Goal: Task Accomplishment & Management: Use online tool/utility

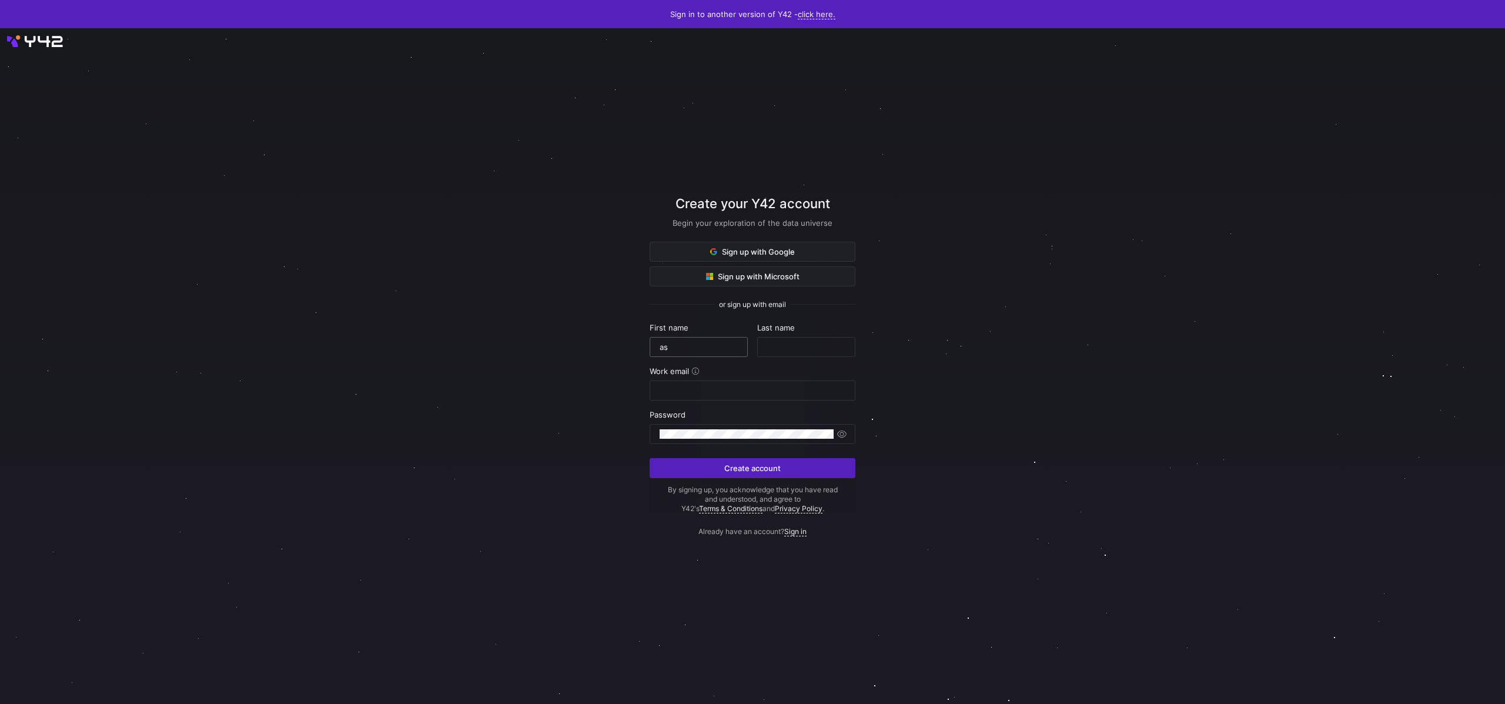
click at [701, 345] on input "as" at bounding box center [698, 346] width 78 height 9
type input "asdasasd"
click at [814, 344] on input "text" at bounding box center [806, 346] width 78 height 9
type input "adasdasd"
click at [728, 391] on input "email" at bounding box center [752, 390] width 186 height 9
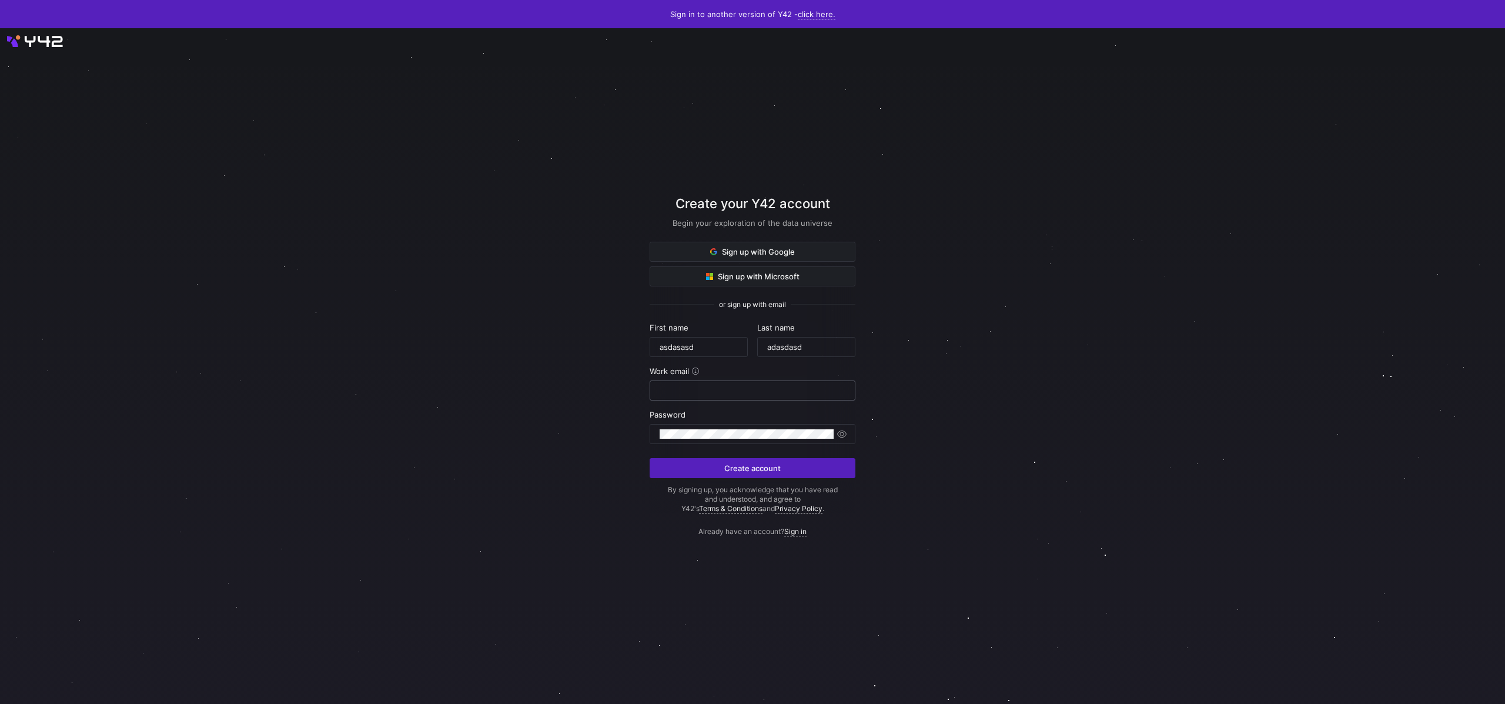
paste input "[EMAIL_ADDRESS][DOMAIN_NAME]"
type input "[EMAIL_ADDRESS][DOMAIN_NAME]"
click at [769, 467] on span "Create account" at bounding box center [752, 467] width 56 height 9
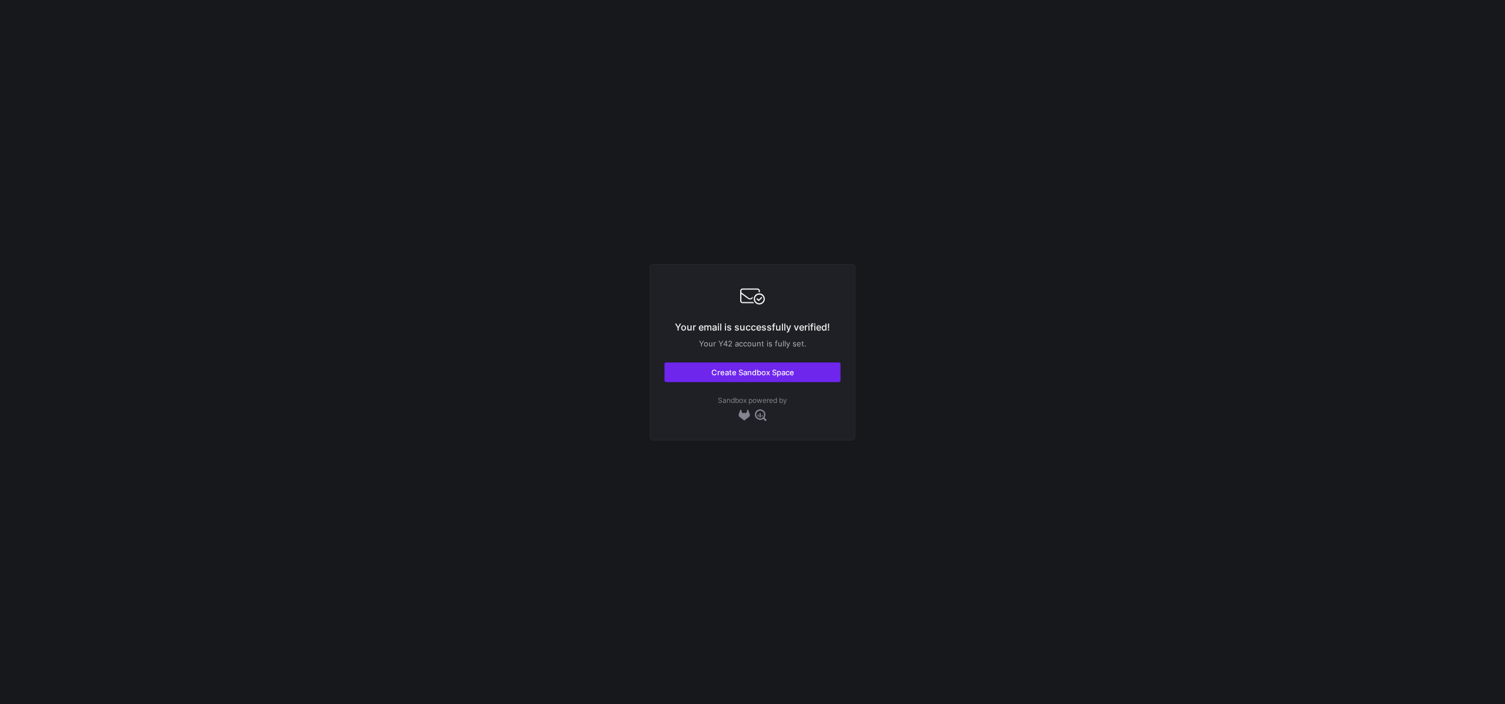
click at [784, 378] on span "button" at bounding box center [752, 372] width 175 height 19
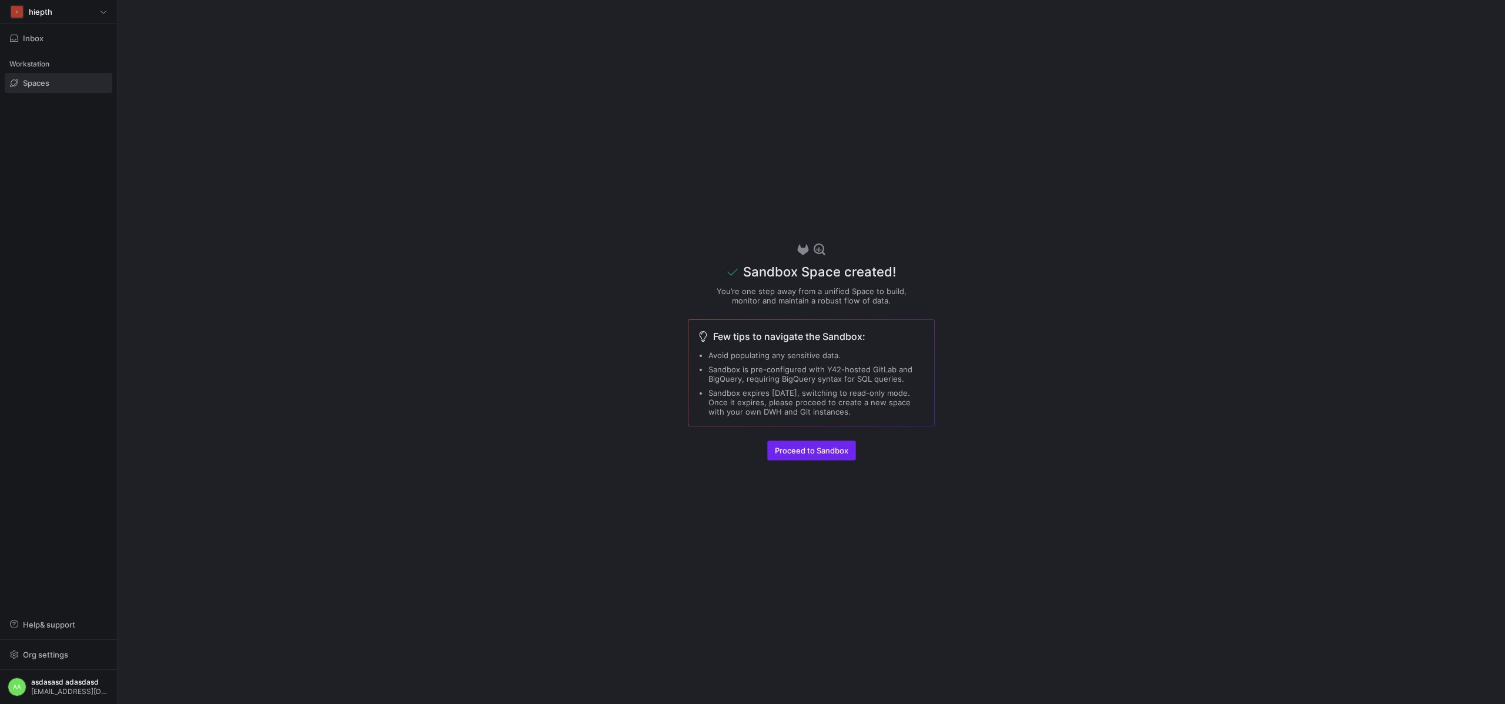
click at [833, 453] on span "Proceed to Sandbox" at bounding box center [811, 450] width 73 height 9
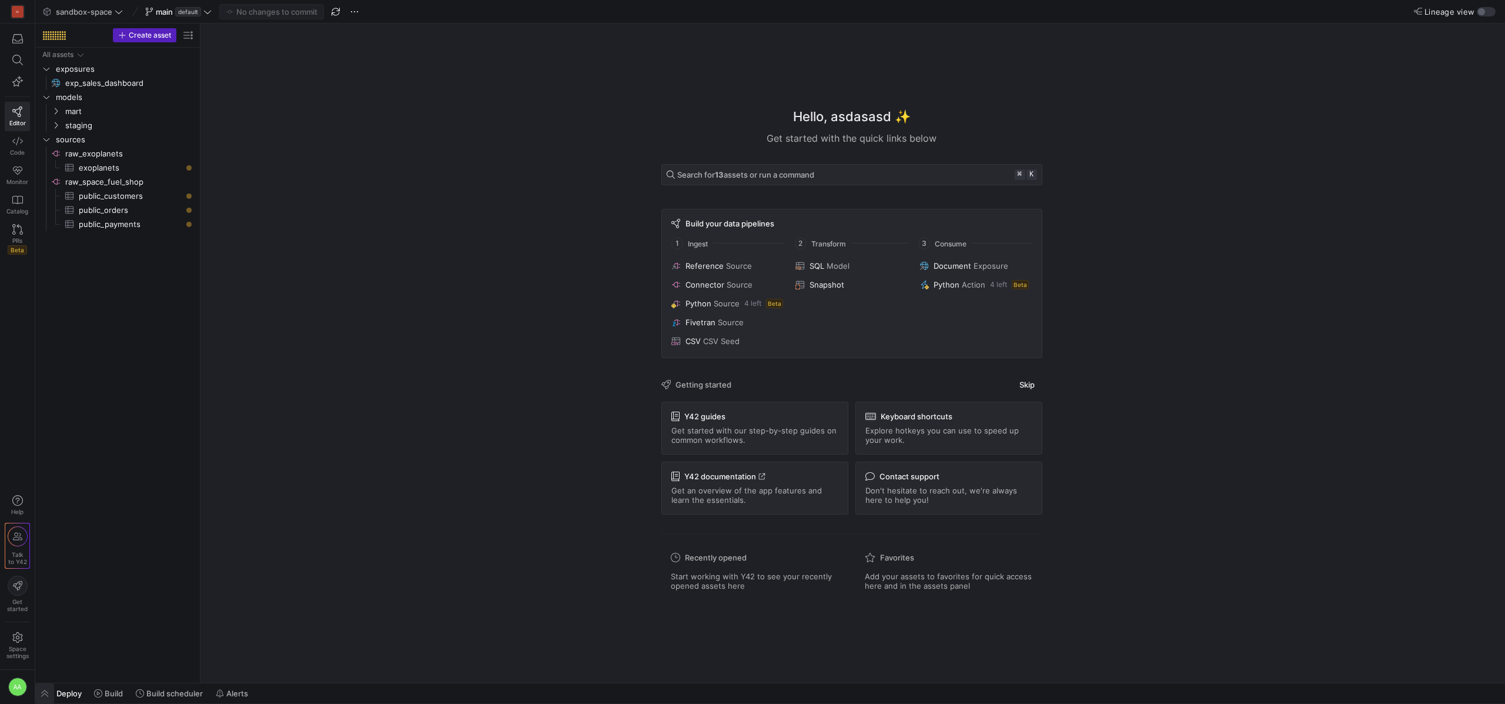
click at [48, 693] on span "button" at bounding box center [44, 693] width 19 height 20
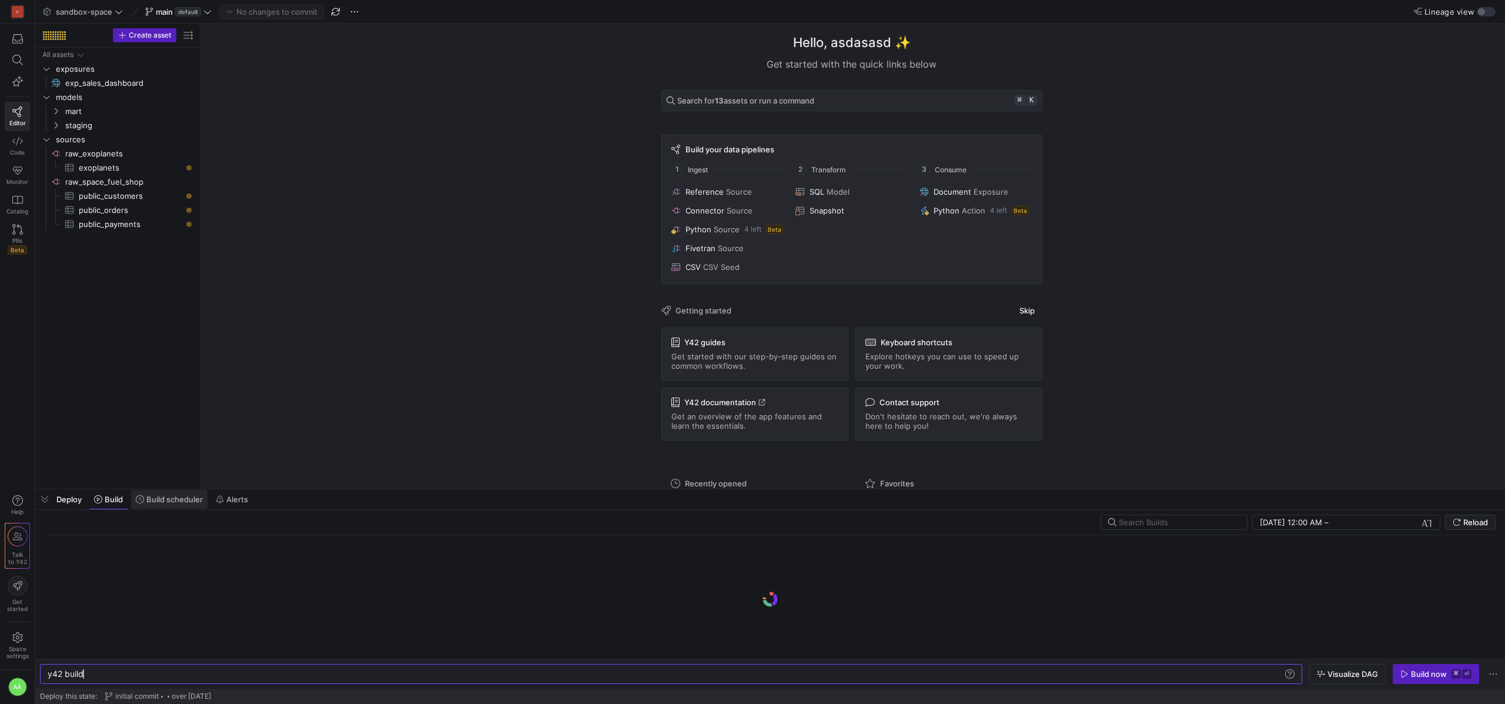
scroll to position [0, 35]
click at [176, 494] on span "Build scheduler" at bounding box center [174, 498] width 56 height 9
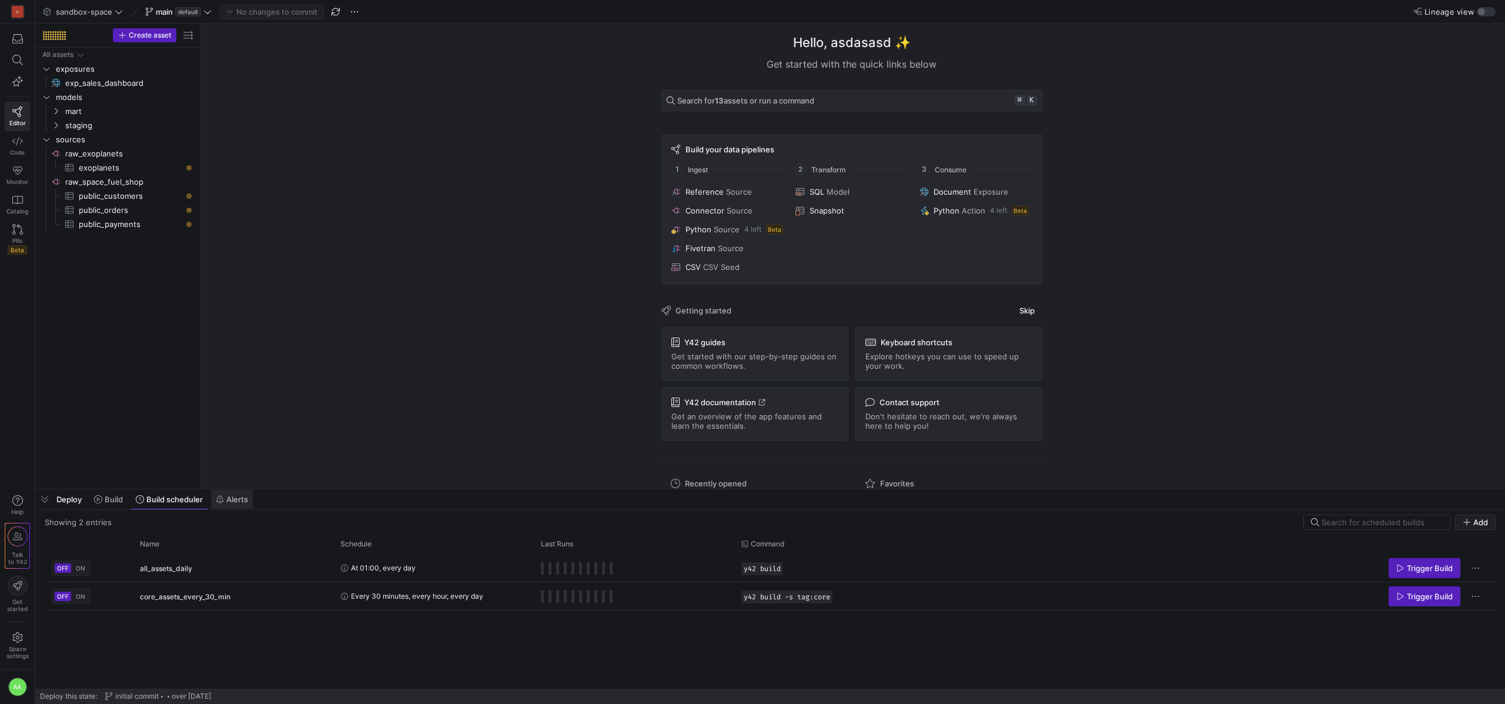
click at [242, 504] on span at bounding box center [232, 499] width 42 height 19
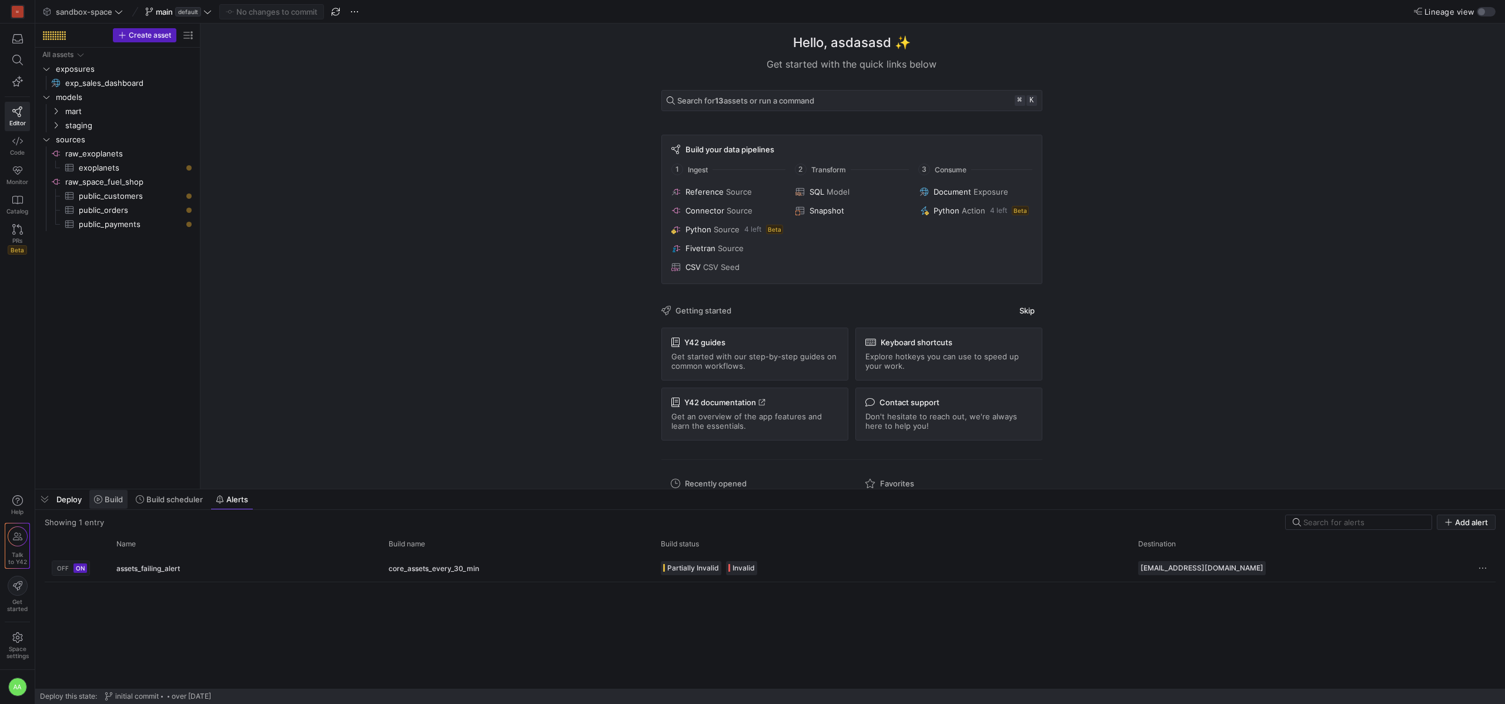
click at [112, 508] on span at bounding box center [108, 499] width 38 height 19
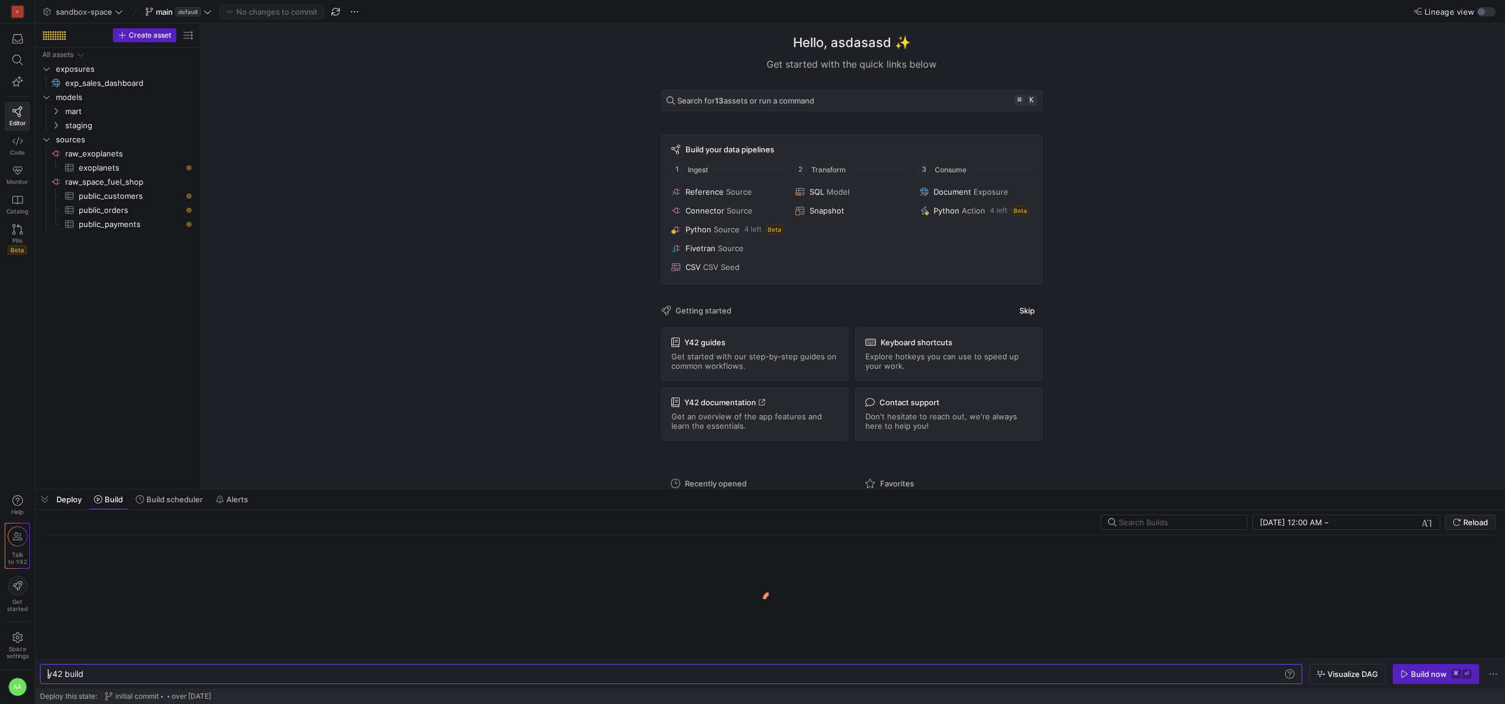
scroll to position [0, 35]
click at [162, 499] on span "Build scheduler" at bounding box center [174, 498] width 56 height 9
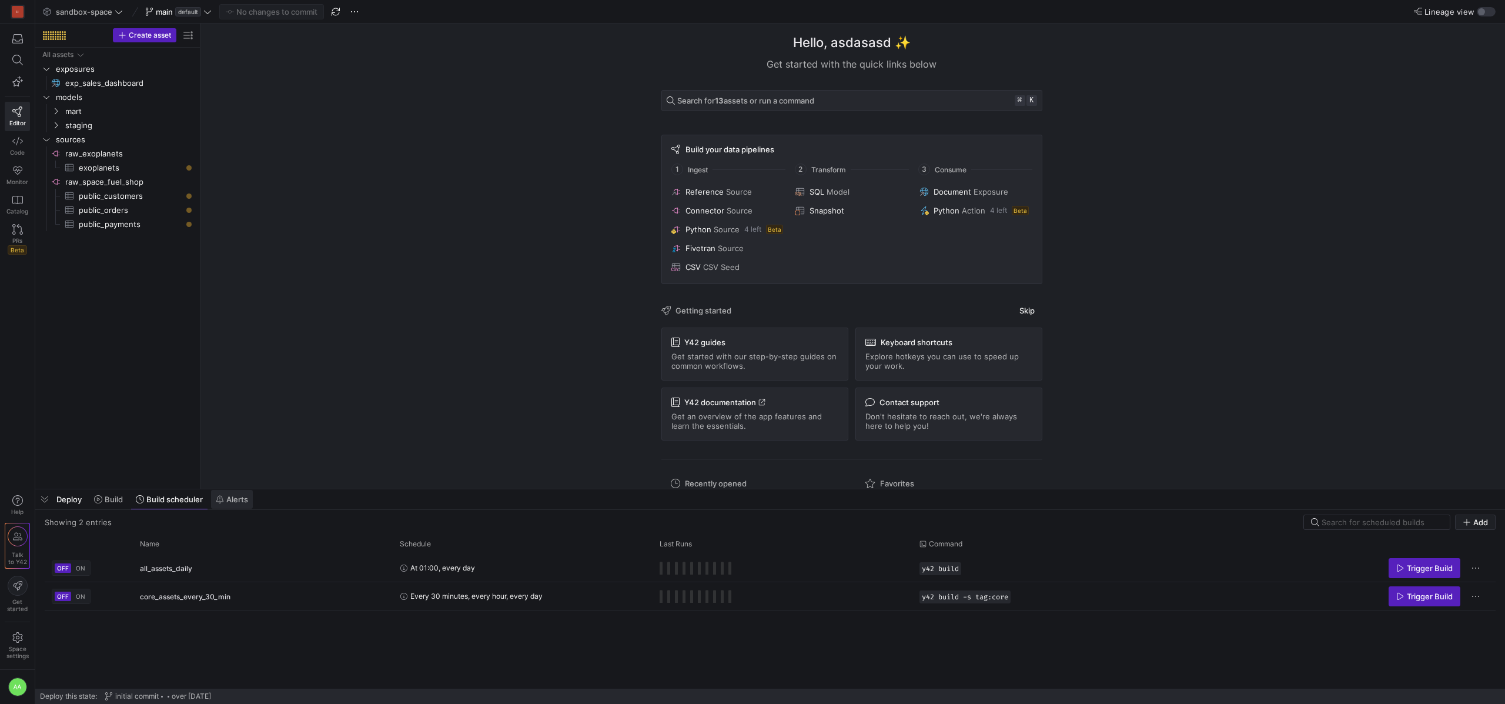
click at [245, 499] on span "Alerts" at bounding box center [237, 498] width 22 height 9
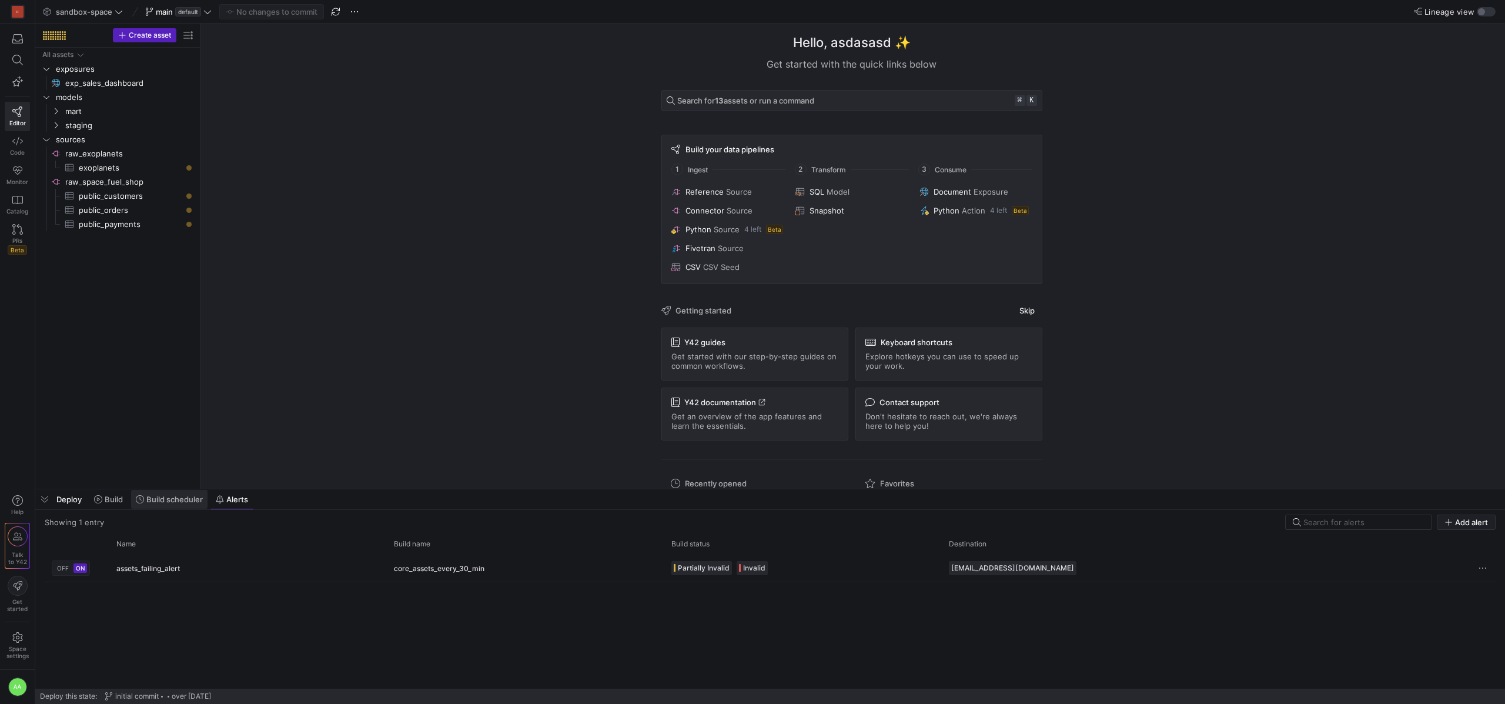
click at [182, 501] on span "Build scheduler" at bounding box center [174, 498] width 56 height 9
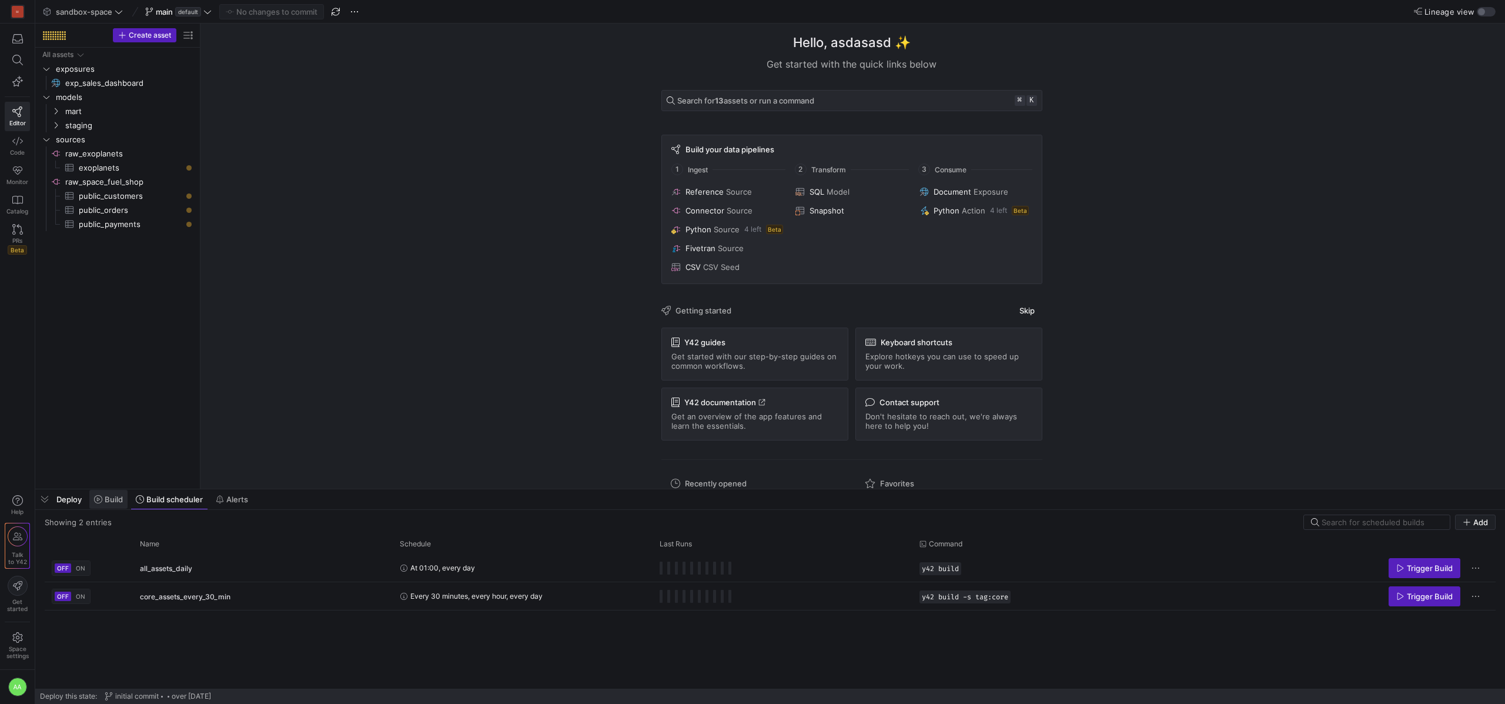
click at [111, 498] on span "Build" at bounding box center [114, 498] width 18 height 9
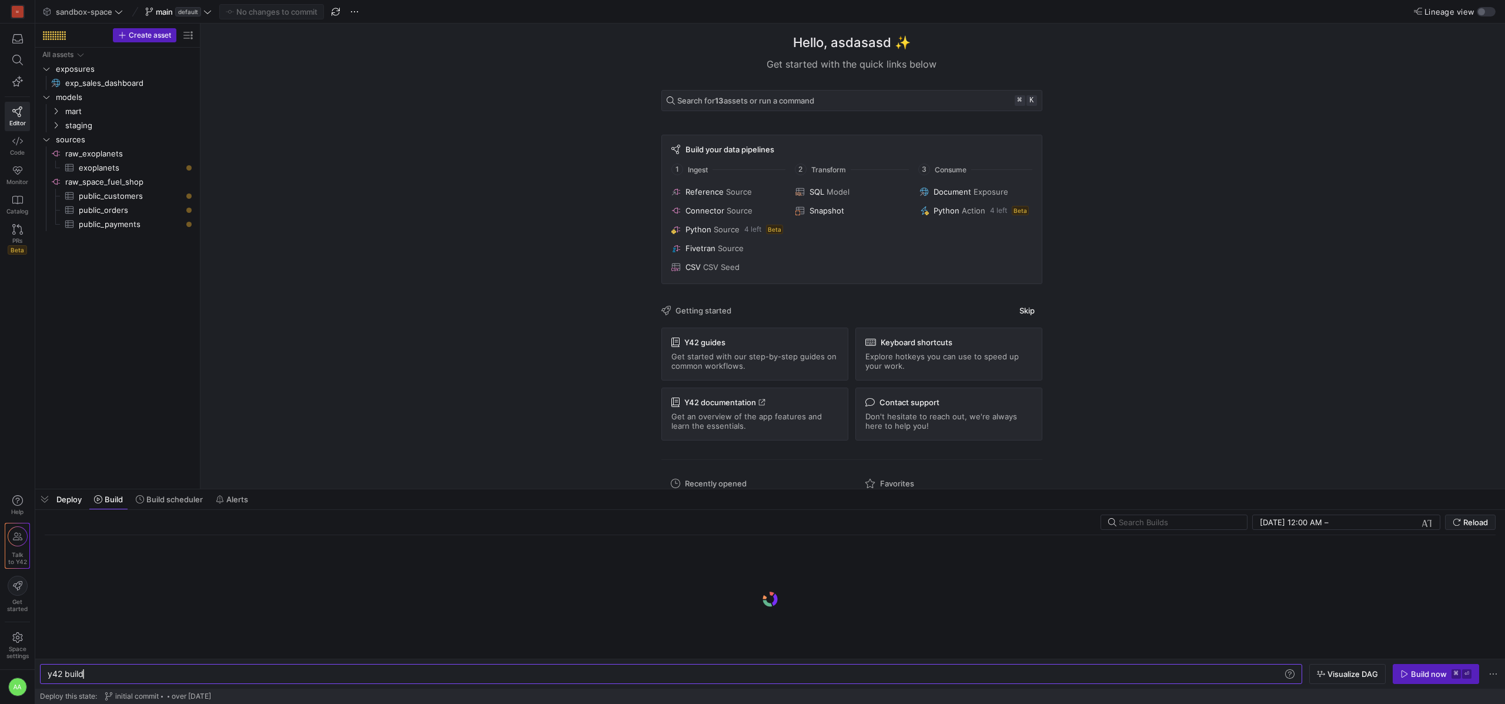
scroll to position [0, 35]
click at [179, 500] on span "Build scheduler" at bounding box center [174, 498] width 56 height 9
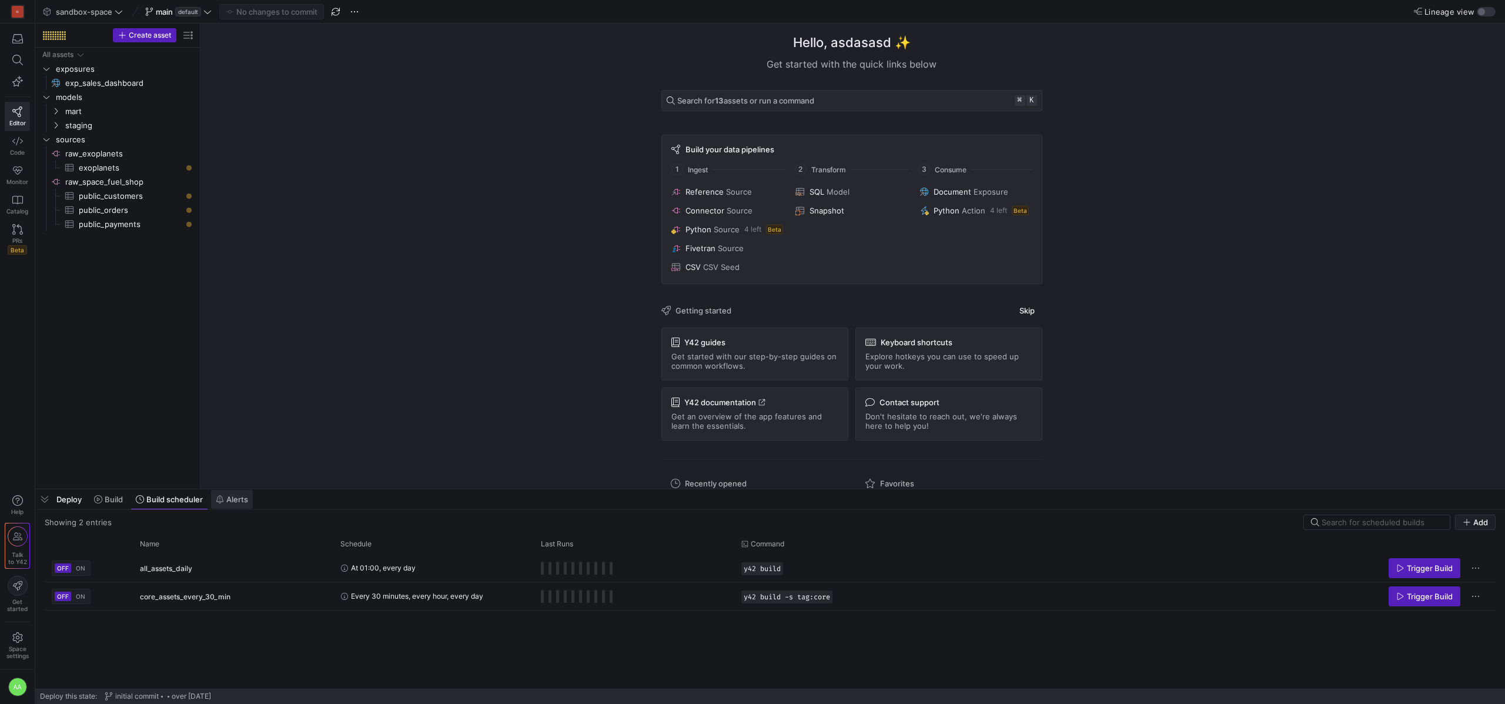
click at [229, 497] on span "Alerts" at bounding box center [237, 498] width 22 height 9
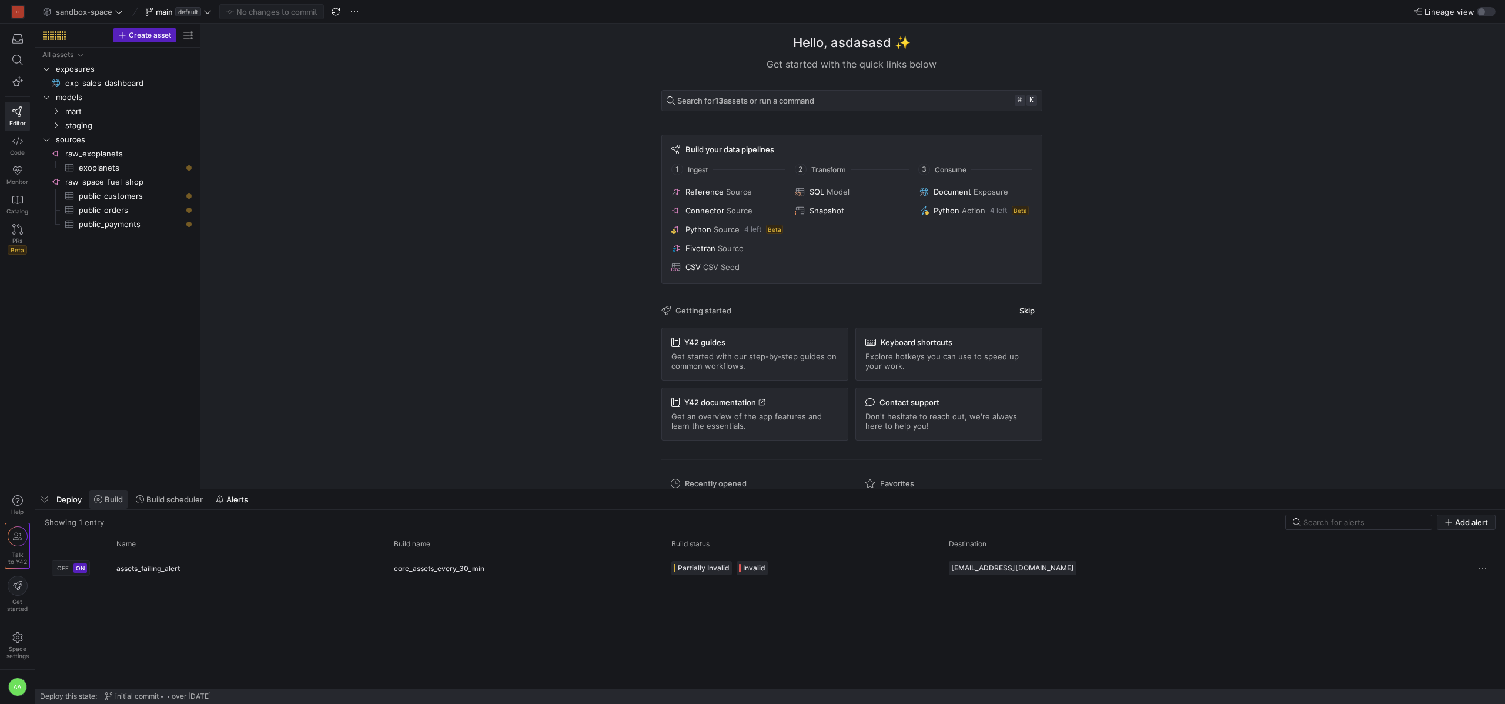
click at [110, 502] on span "Build" at bounding box center [114, 498] width 18 height 9
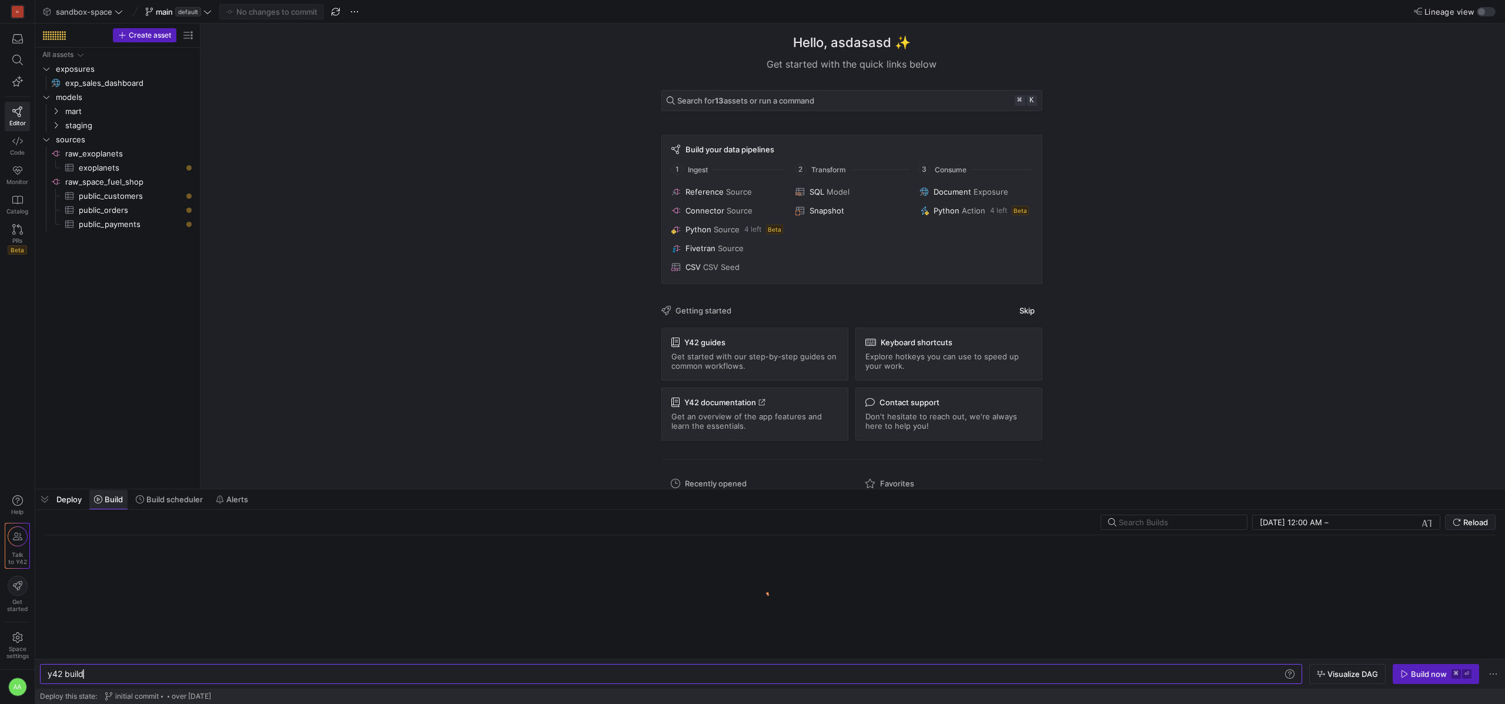
scroll to position [0, 35]
click at [66, 500] on span "Deploy" at bounding box center [68, 498] width 25 height 9
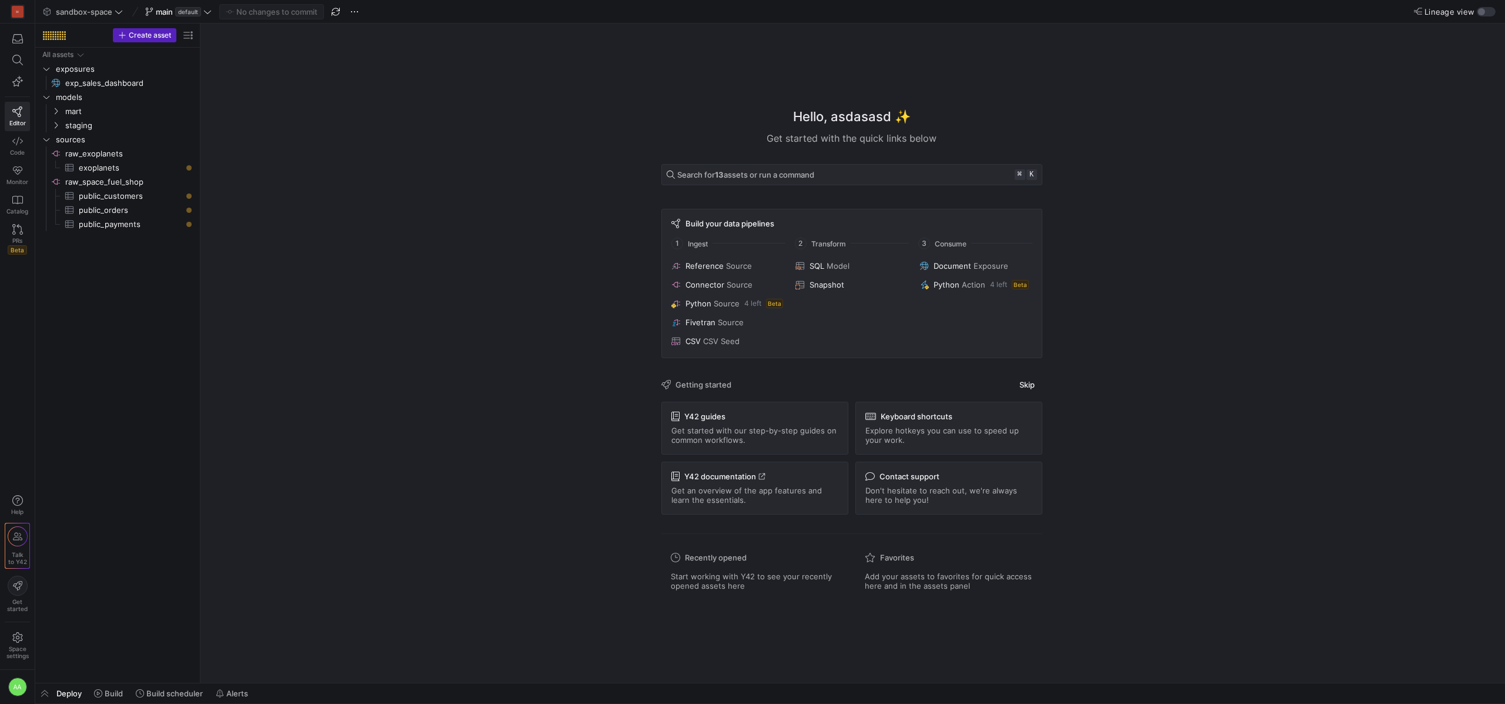
click at [70, 692] on span "Deploy" at bounding box center [68, 692] width 25 height 9
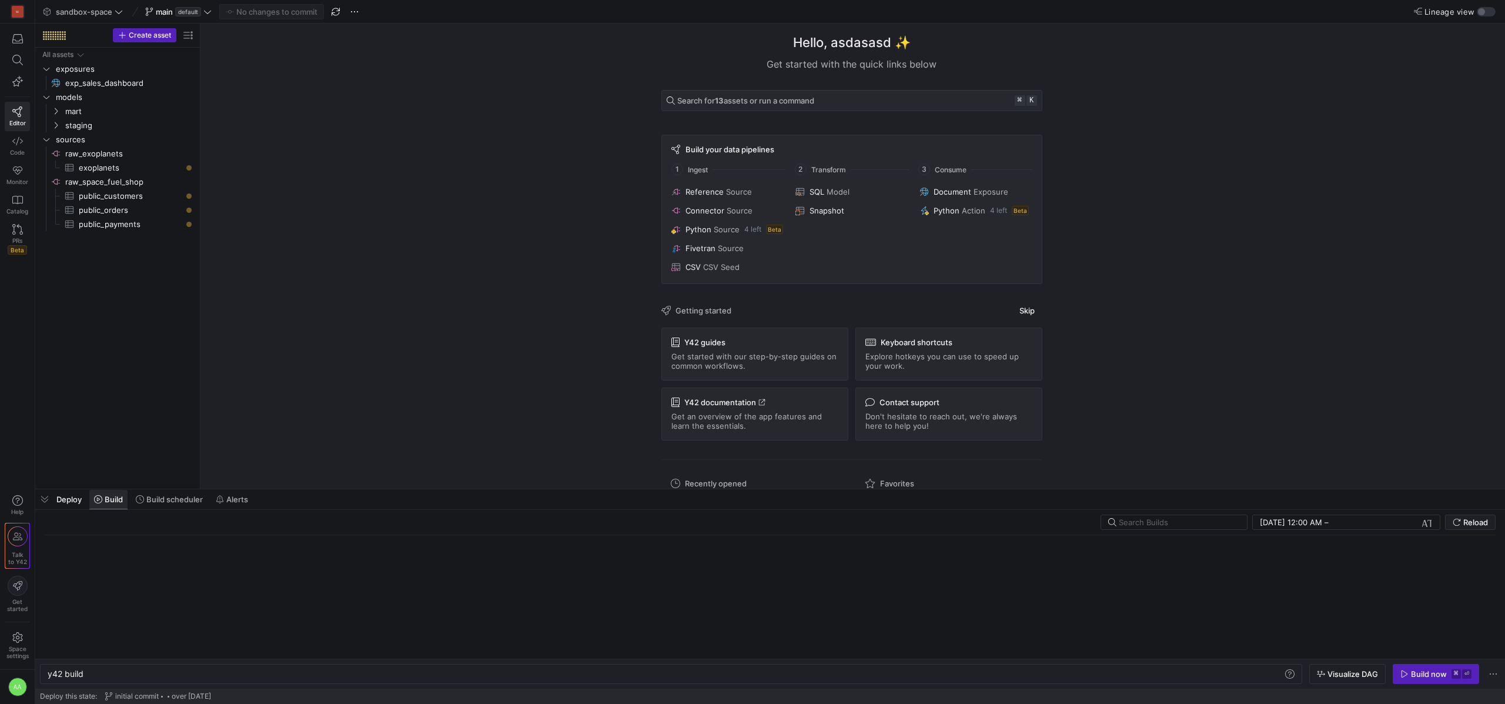
scroll to position [0, 35]
click at [187, 502] on span "Build scheduler" at bounding box center [174, 498] width 56 height 9
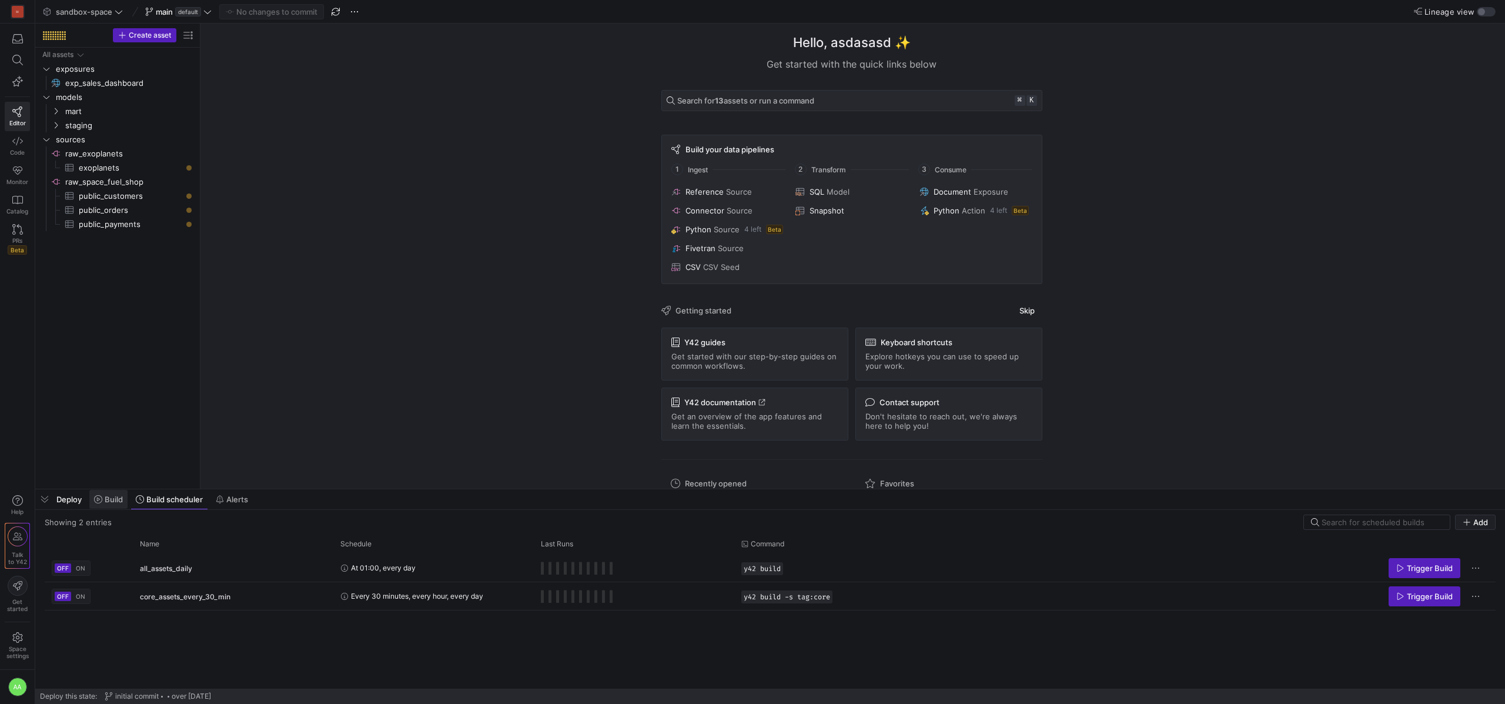
click at [113, 497] on span "Build" at bounding box center [114, 498] width 18 height 9
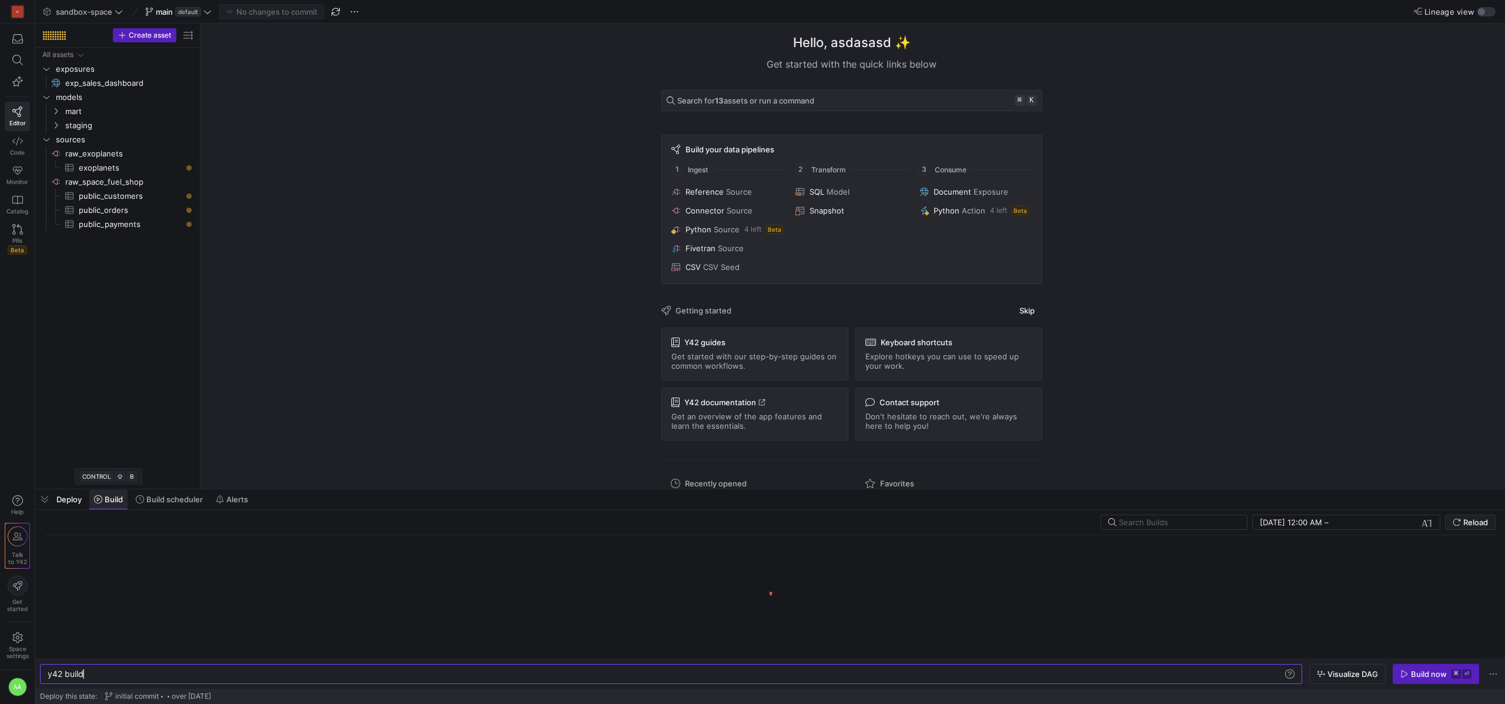
scroll to position [0, 35]
click at [72, 501] on span "Deploy" at bounding box center [68, 498] width 25 height 9
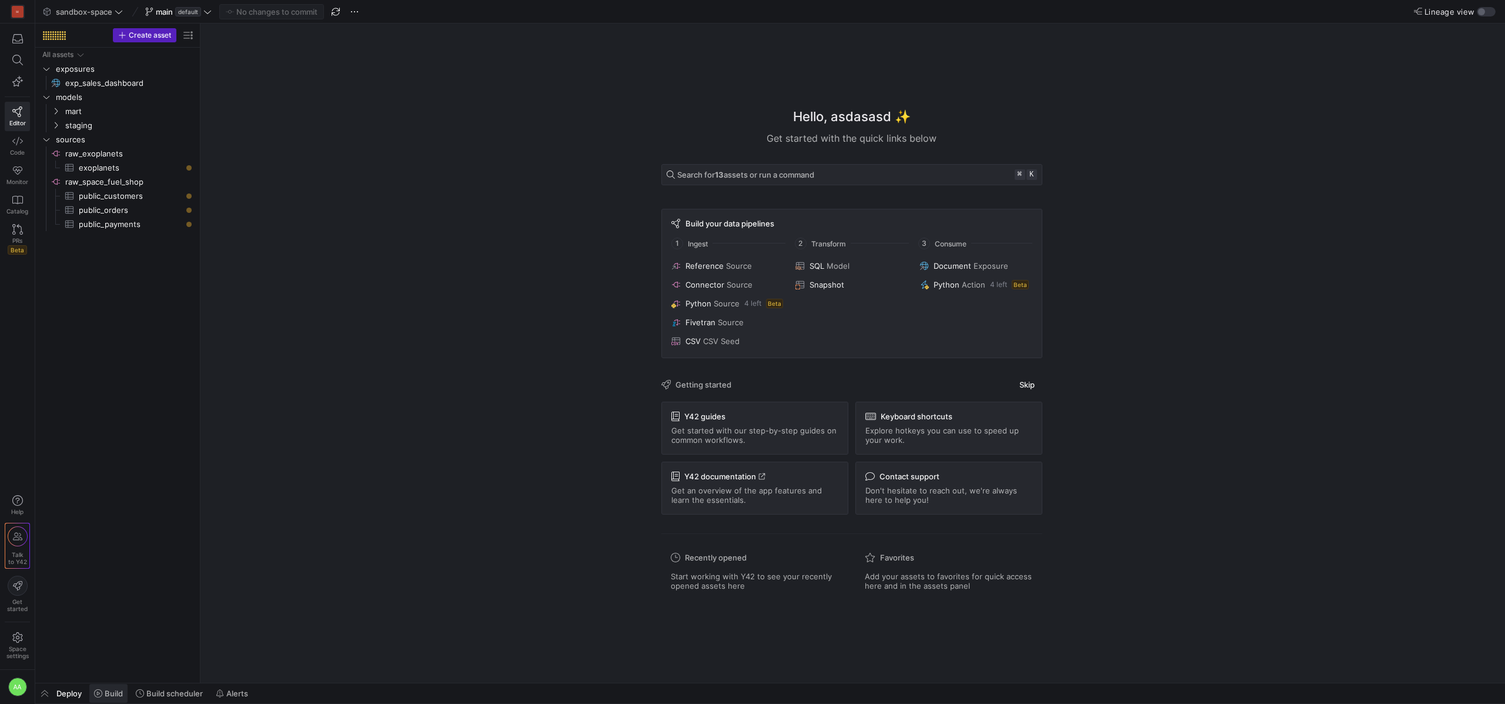
click at [120, 689] on span "Build" at bounding box center [114, 692] width 18 height 9
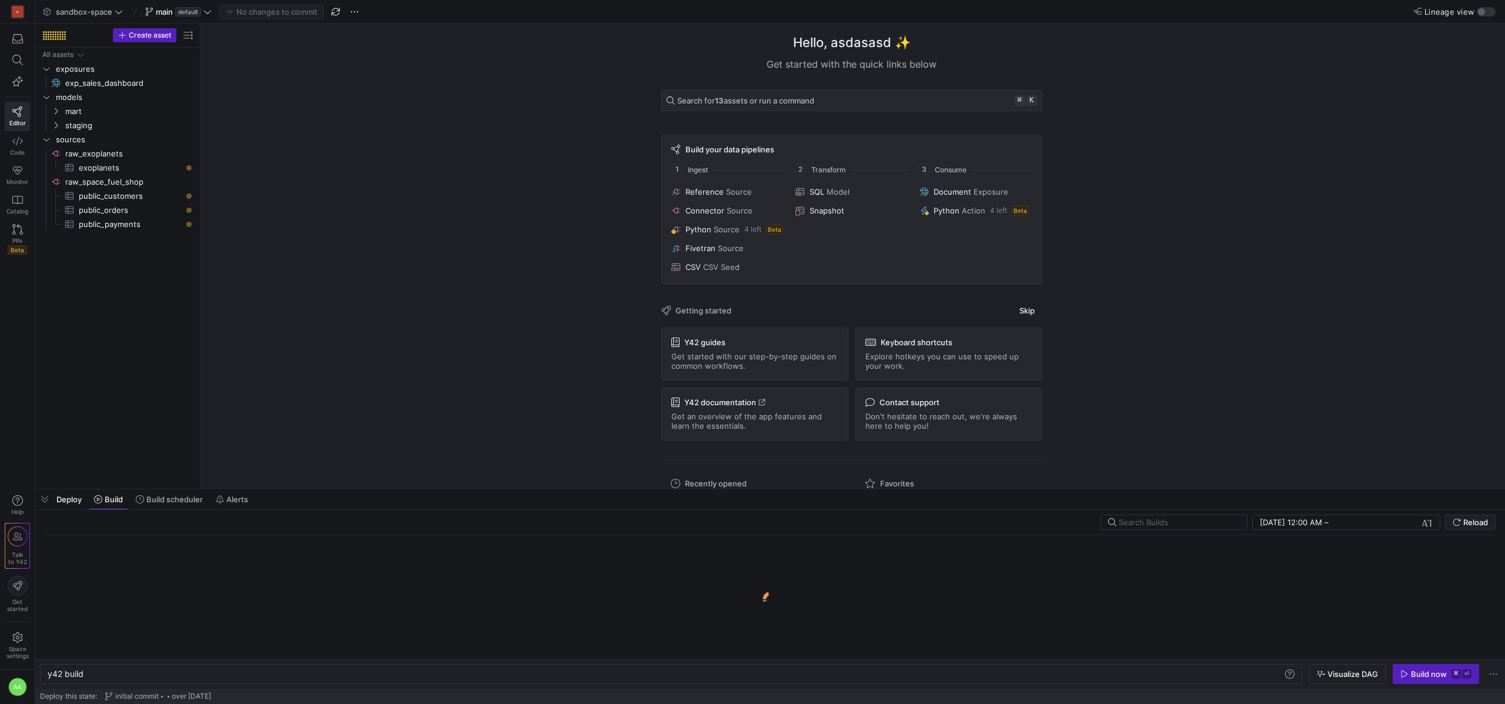
scroll to position [0, 35]
click at [1404, 673] on icon "button" at bounding box center [1404, 673] width 8 height 8
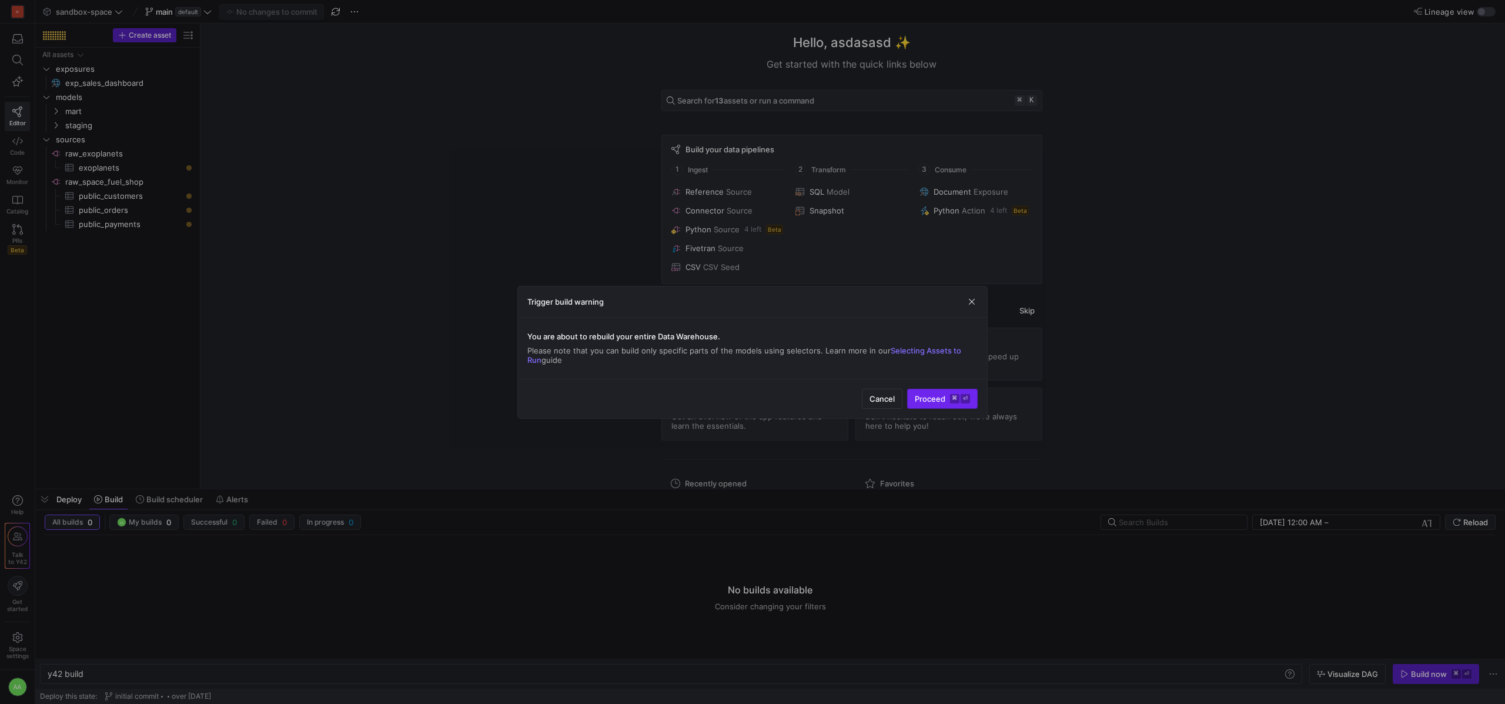
click at [927, 397] on span "Proceed ⌘ ⏎" at bounding box center [942, 398] width 55 height 9
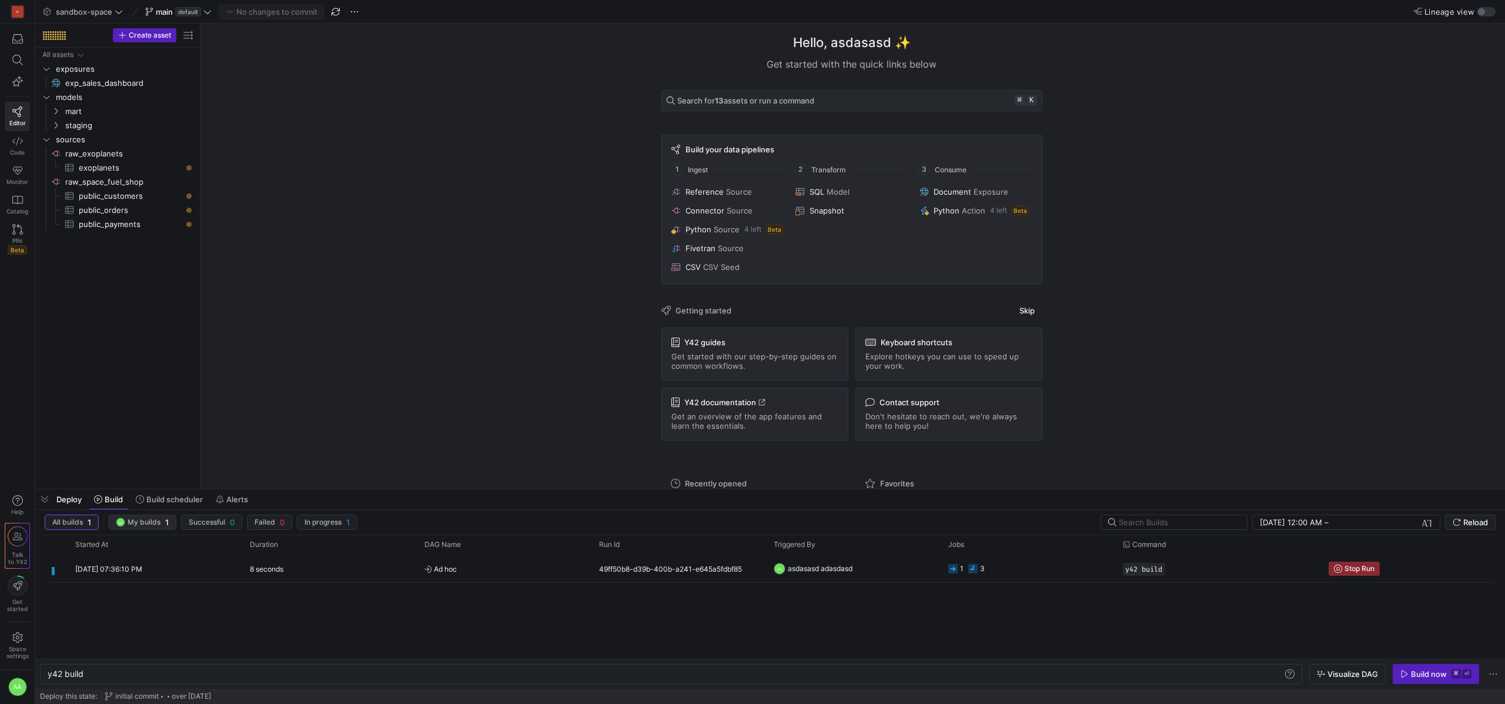
click at [123, 522] on div "AA" at bounding box center [120, 521] width 9 height 9
click at [77, 525] on span "All builds" at bounding box center [67, 522] width 31 height 8
click at [213, 523] on span "Successful" at bounding box center [207, 522] width 36 height 8
click at [281, 521] on span "0" at bounding box center [282, 521] width 5 height 9
click at [326, 521] on span "In progress" at bounding box center [322, 522] width 37 height 8
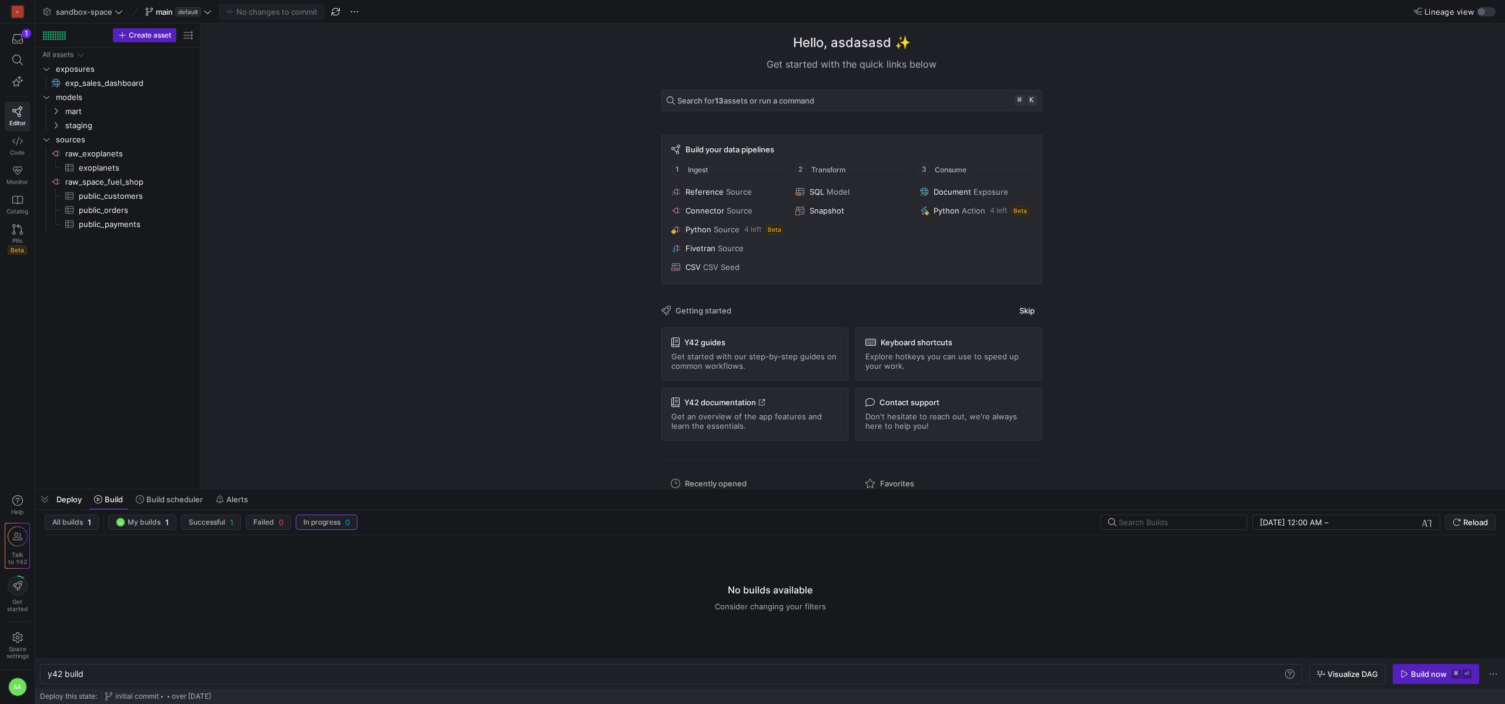
click at [356, 585] on y42-empty-state "No builds available Consider changing your filters" at bounding box center [770, 596] width 1451 height 123
click at [161, 523] on span "AA My builds 1" at bounding box center [142, 521] width 53 height 9
click at [159, 500] on span "Build scheduler" at bounding box center [174, 498] width 56 height 9
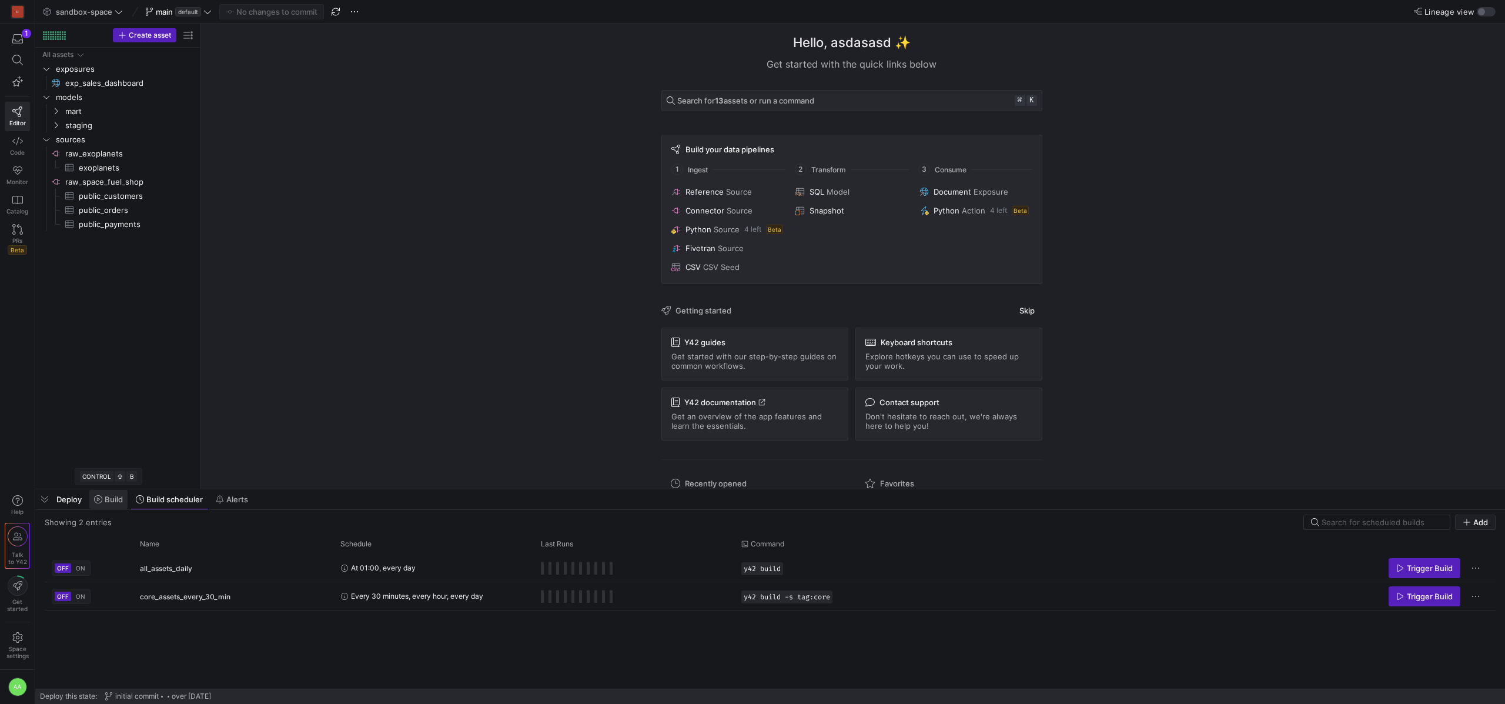
click at [103, 500] on span "Build" at bounding box center [108, 498] width 29 height 9
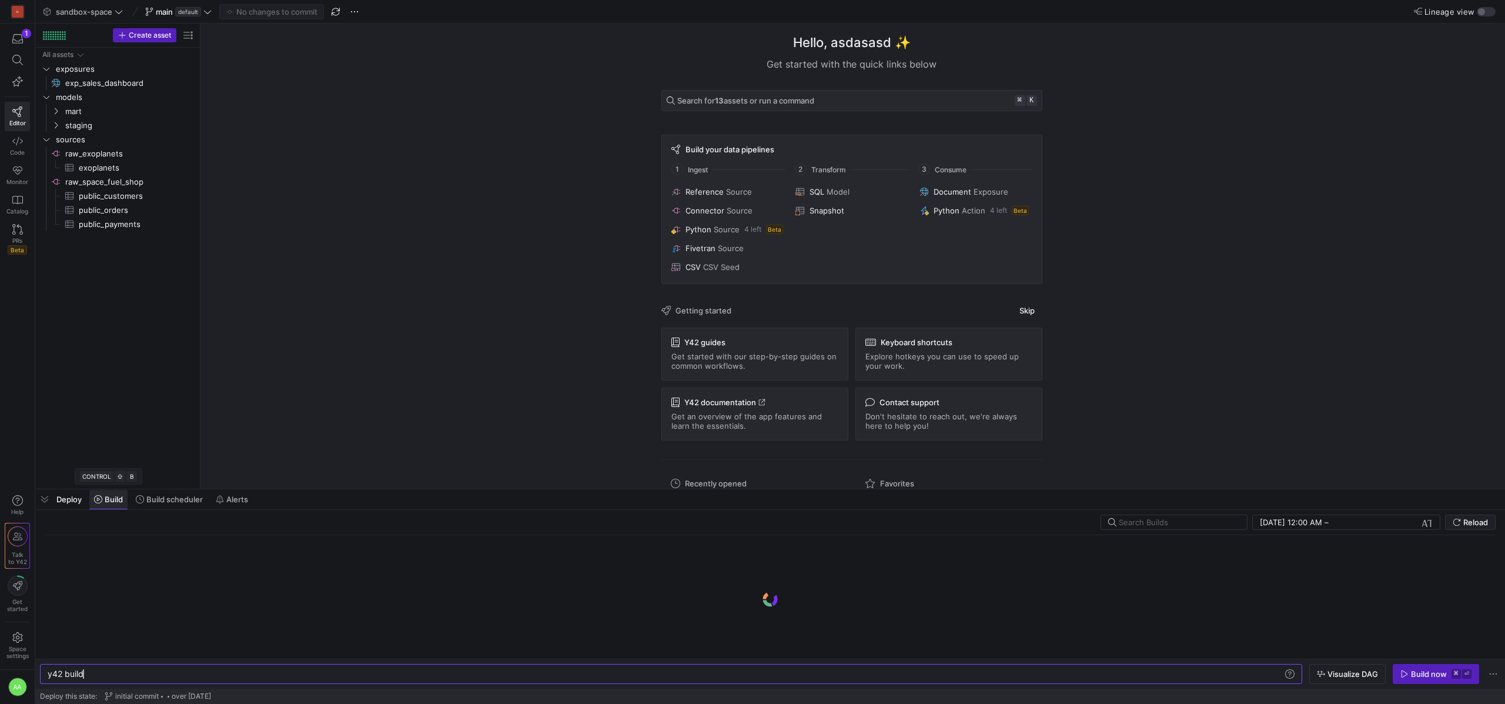
scroll to position [0, 35]
